Goal: Obtain resource: Download file/media

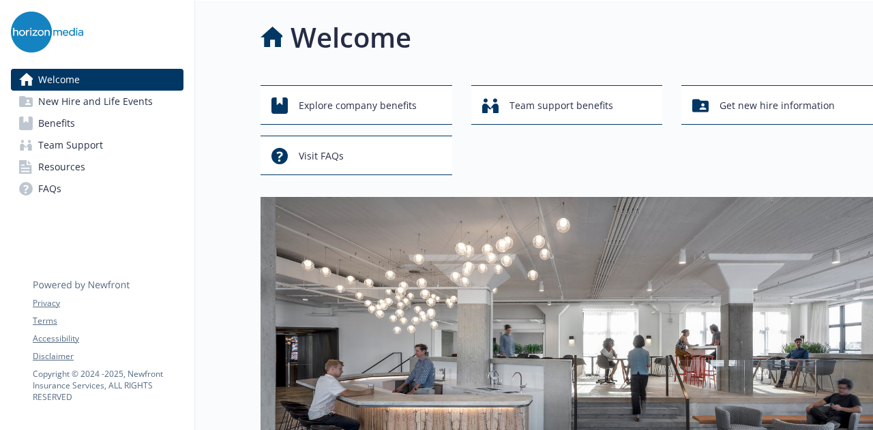
click at [49, 125] on span "Benefits" at bounding box center [56, 124] width 37 height 22
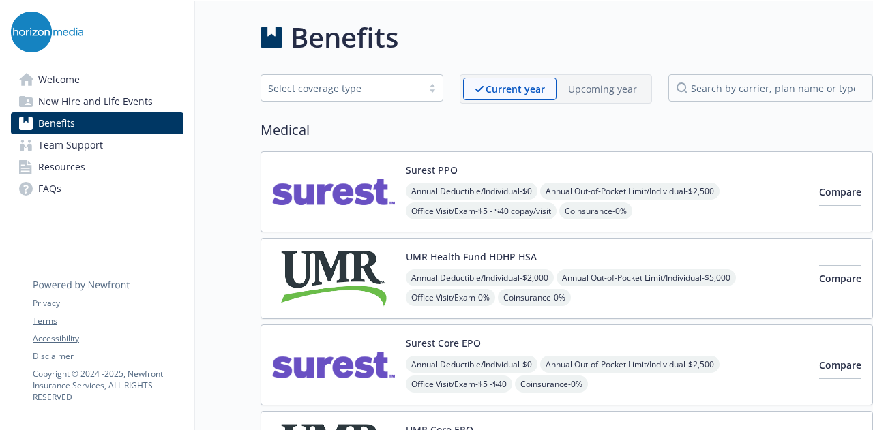
click at [72, 104] on span "New Hire and Life Events" at bounding box center [95, 102] width 115 height 22
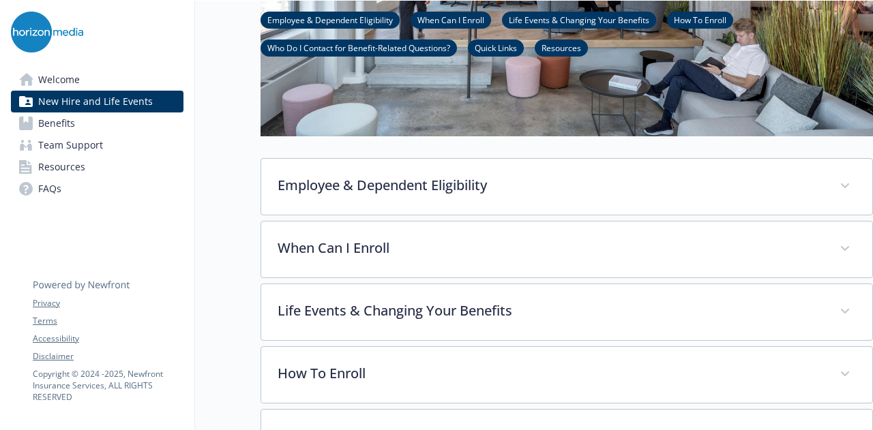
scroll to position [409, 0]
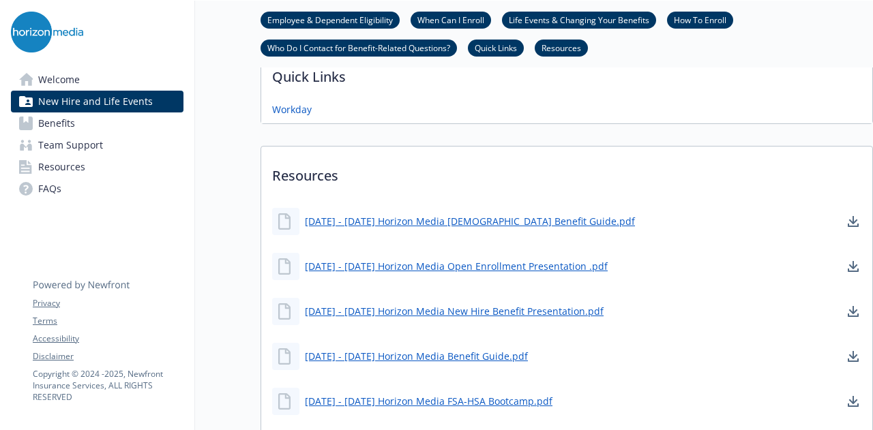
scroll to position [818, 0]
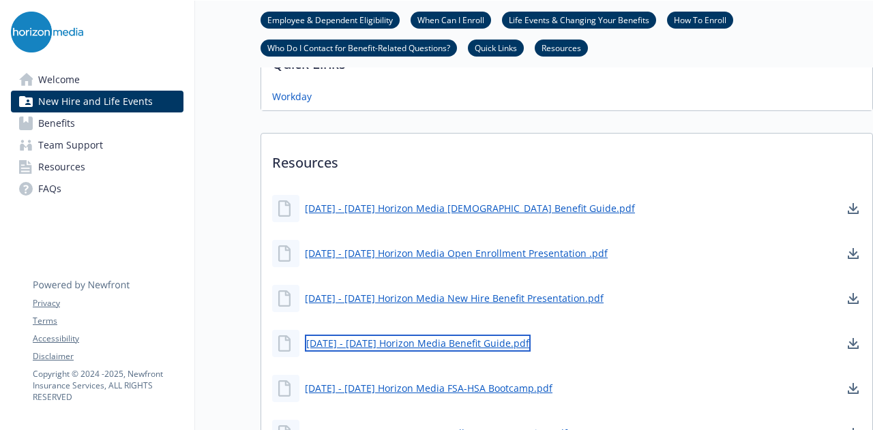
click at [488, 338] on link "[DATE] - [DATE] Horizon Media Benefit Guide.pdf" at bounding box center [418, 343] width 226 height 17
